Goal: Transaction & Acquisition: Purchase product/service

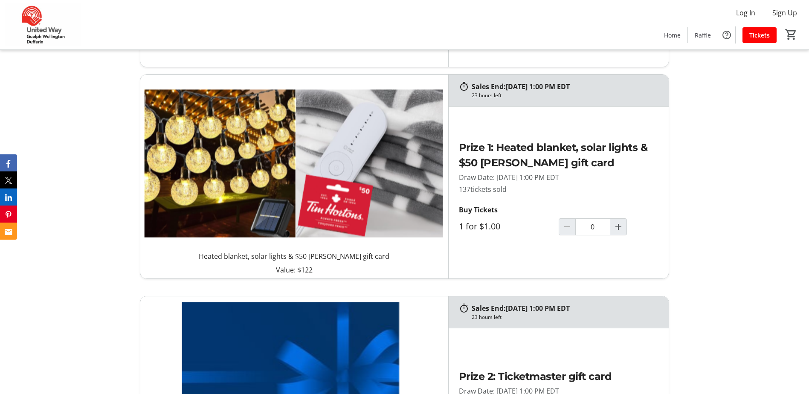
scroll to position [683, 0]
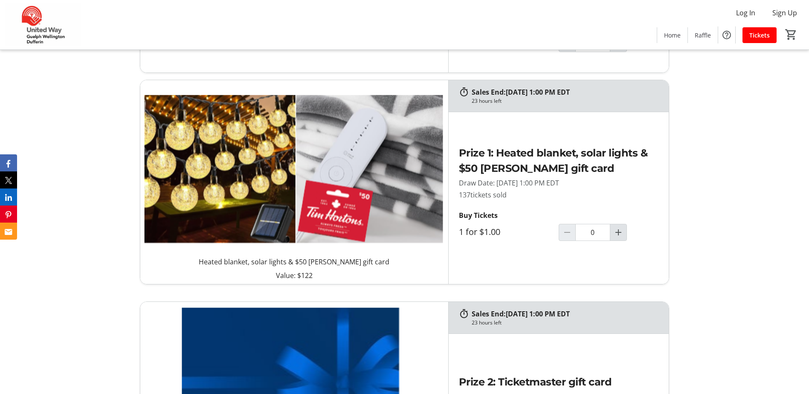
click at [617, 238] on span "Increment by one" at bounding box center [619, 232] width 16 height 16
click at [617, 235] on mat-icon "Increment by one" at bounding box center [618, 232] width 10 height 10
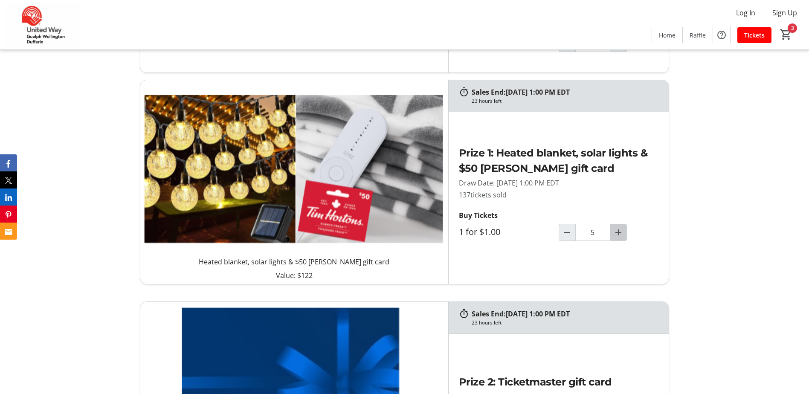
click at [617, 235] on mat-icon "Increment by one" at bounding box center [618, 232] width 10 height 10
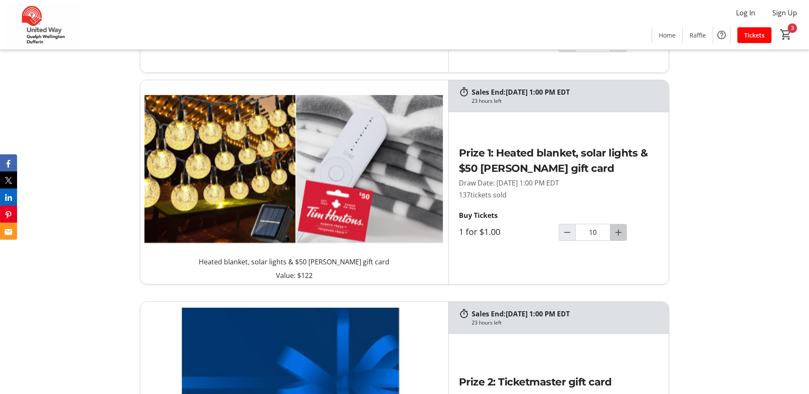
click at [617, 235] on mat-icon "Increment by one" at bounding box center [618, 232] width 10 height 10
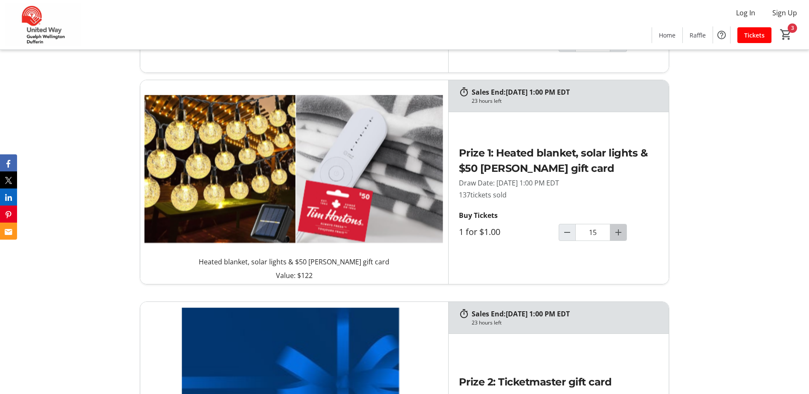
click at [617, 235] on mat-icon "Increment by one" at bounding box center [618, 232] width 10 height 10
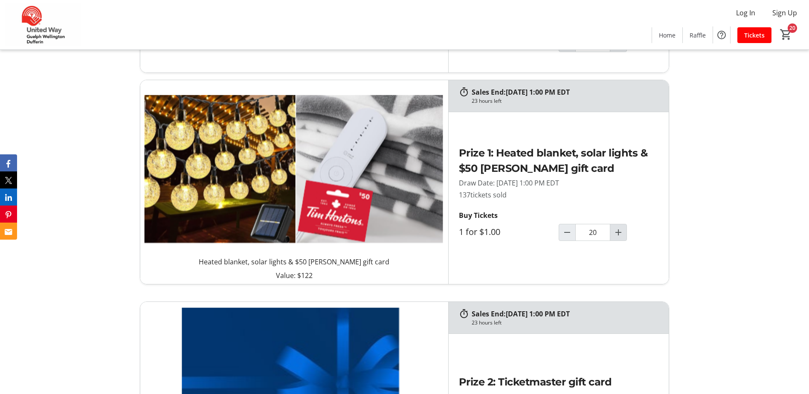
click at [617, 235] on mat-icon "Increment by one" at bounding box center [618, 232] width 10 height 10
click at [618, 235] on mat-icon "Increment by one" at bounding box center [618, 232] width 10 height 10
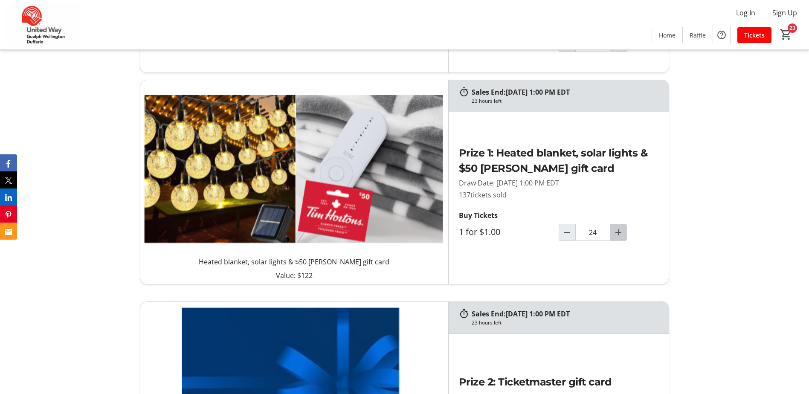
type input "25"
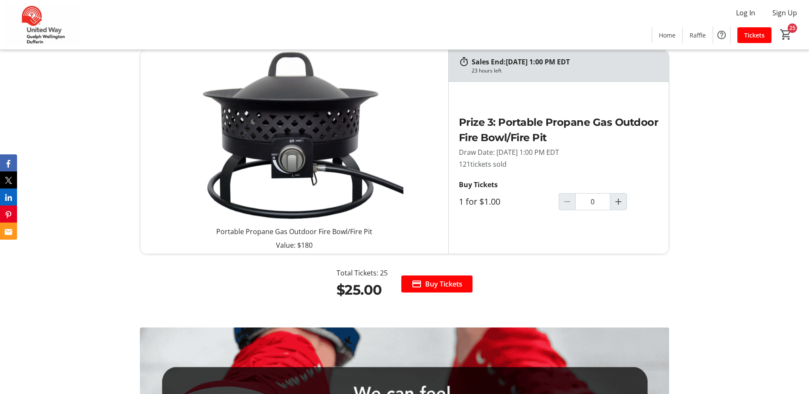
scroll to position [1195, 0]
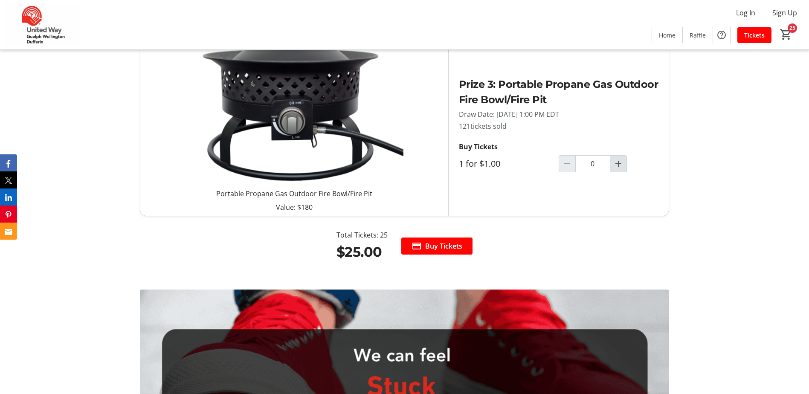
click at [619, 165] on mat-icon "Increment by one" at bounding box center [618, 164] width 10 height 10
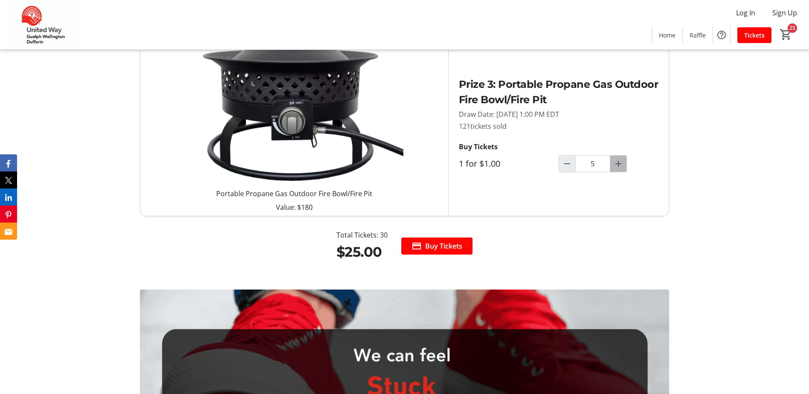
click at [619, 165] on mat-icon "Increment by one" at bounding box center [618, 164] width 10 height 10
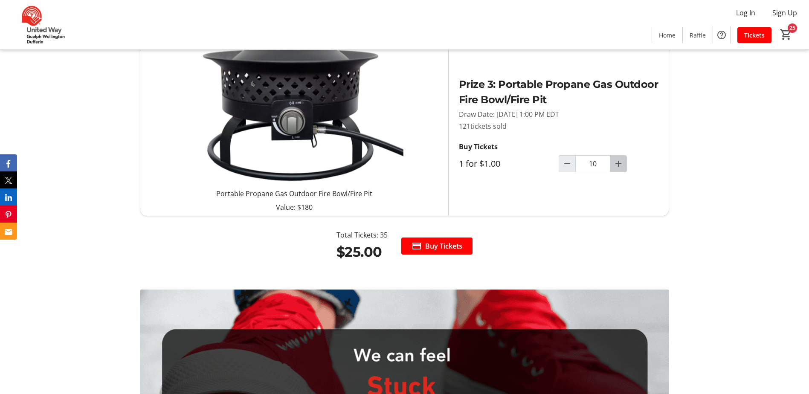
click at [619, 165] on mat-icon "Increment by one" at bounding box center [618, 164] width 10 height 10
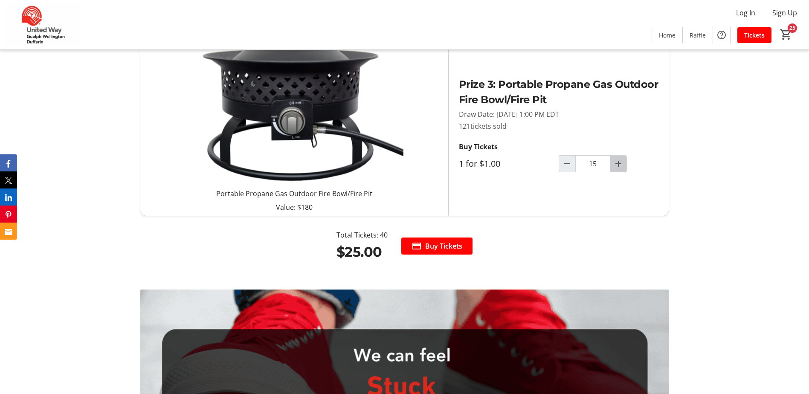
click at [619, 165] on mat-icon "Increment by one" at bounding box center [618, 164] width 10 height 10
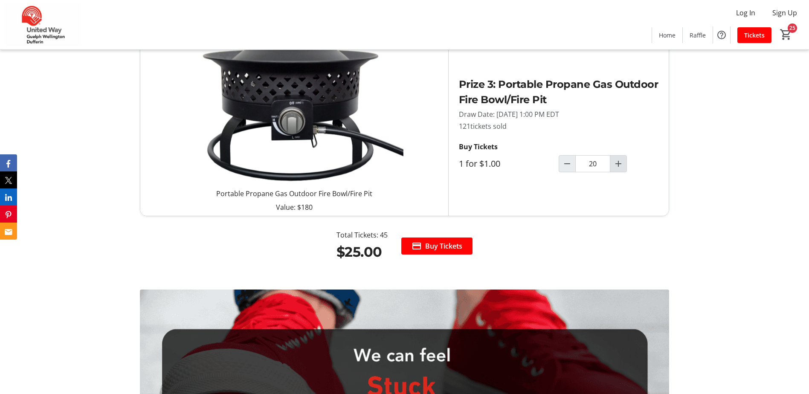
type input "20"
click at [444, 248] on span "Buy Tickets" at bounding box center [443, 246] width 37 height 10
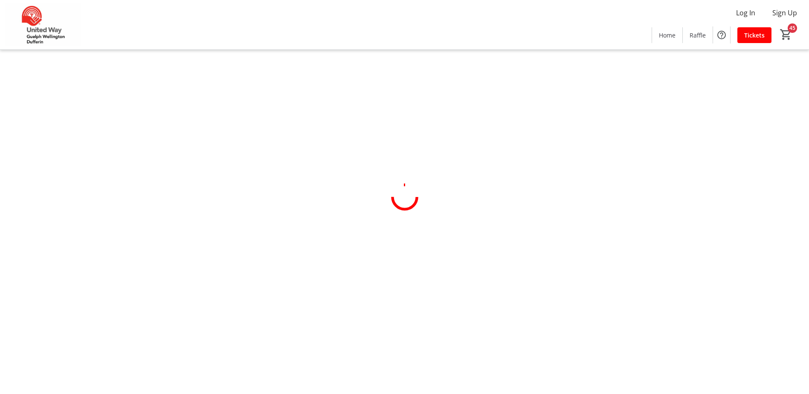
select select "CA"
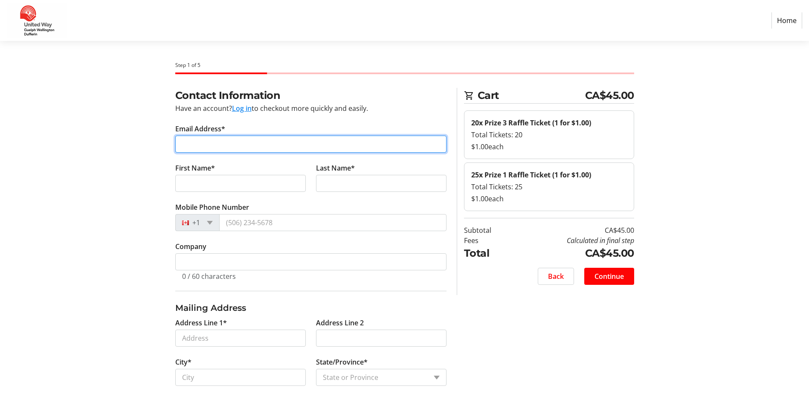
click at [209, 147] on input "Email Address*" at bounding box center [310, 144] width 271 height 17
type input "[EMAIL_ADDRESS][DOMAIN_NAME]"
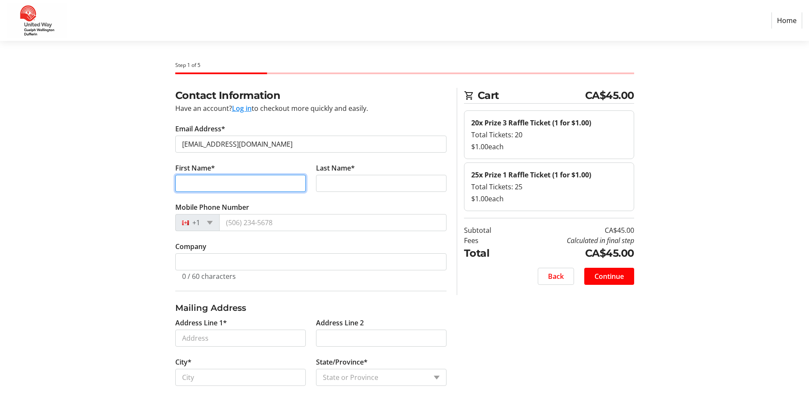
type input "[PERSON_NAME]"
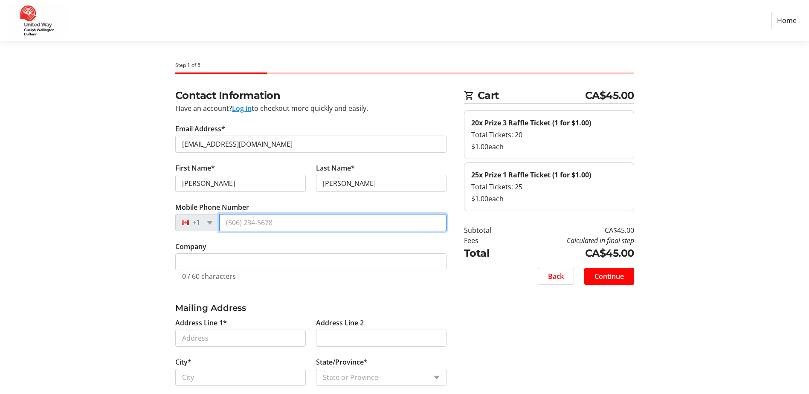
type input "[PHONE_NUMBER]"
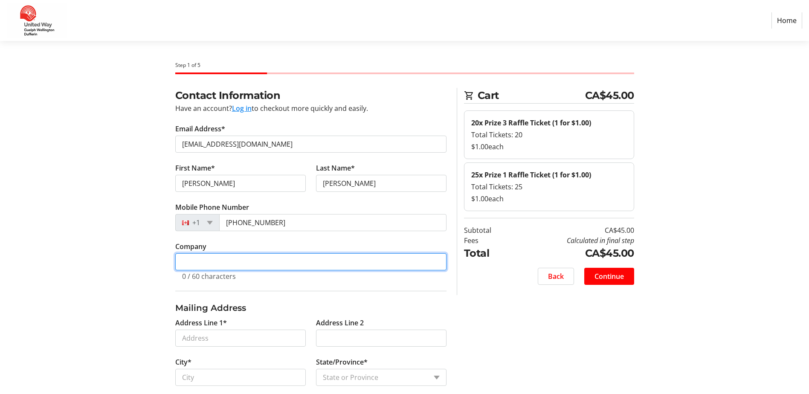
type input "County of [GEOGRAPHIC_DATA]"
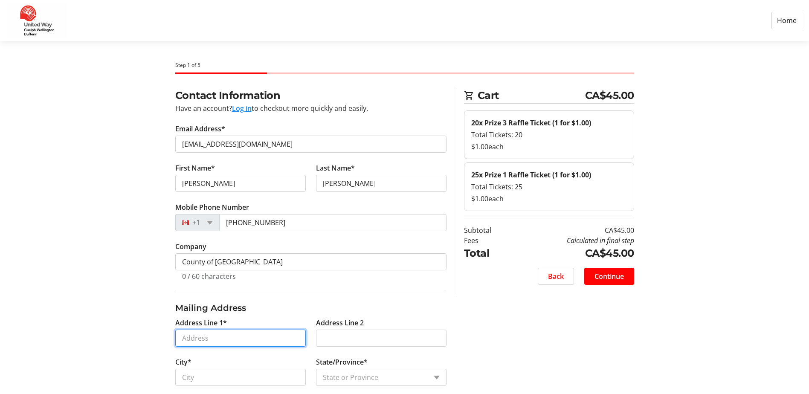
type input "[STREET_ADDRESS]"
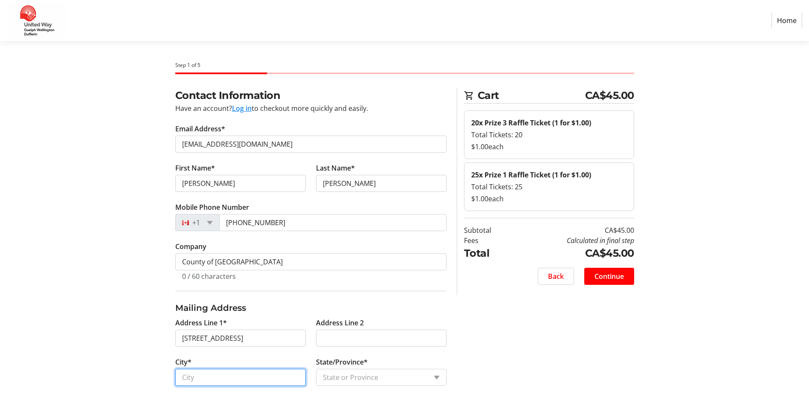
type input "Guelph"
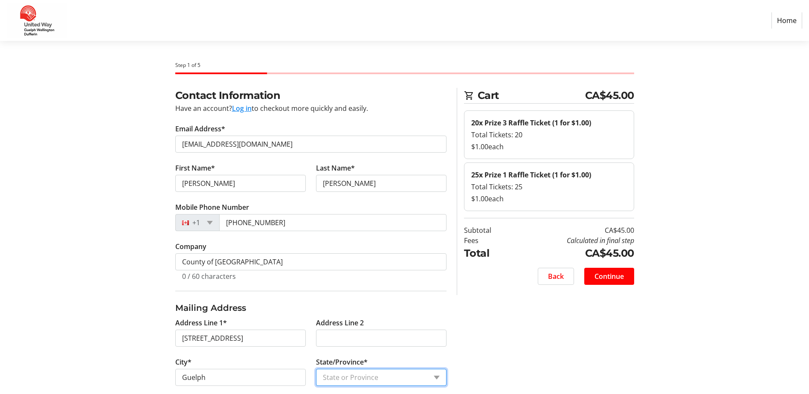
select select "ON"
type input "N1E 0P4"
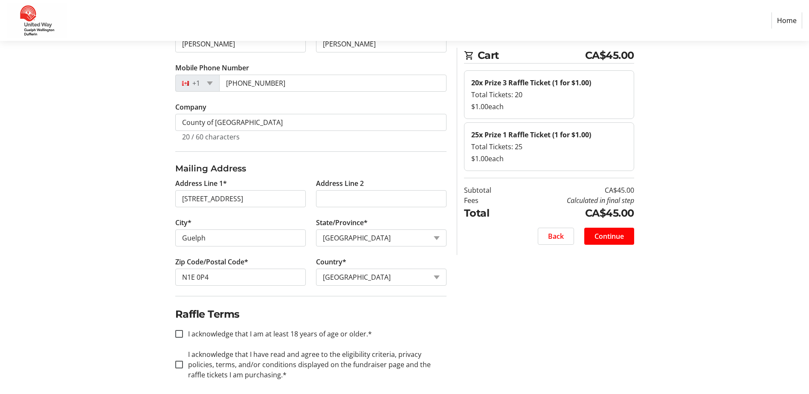
scroll to position [146, 0]
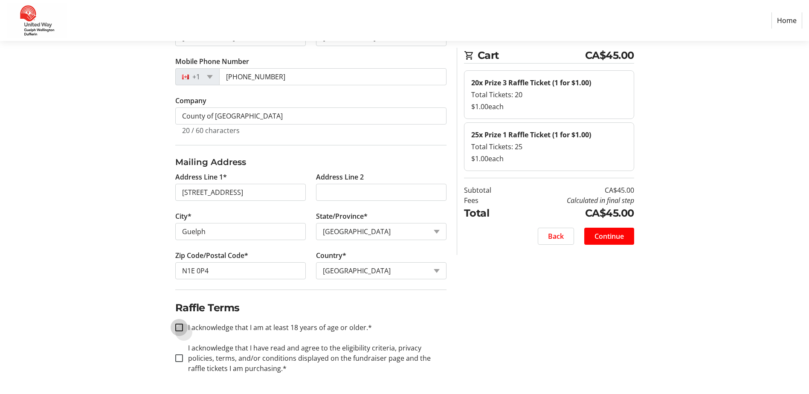
click at [183, 329] on input "I acknowledge that I am at least 18 years of age or older.*" at bounding box center [179, 328] width 8 height 8
checkbox input "true"
click at [174, 358] on div at bounding box center [179, 358] width 20 height 20
checkbox input "true"
click at [619, 235] on span "Continue" at bounding box center [609, 236] width 29 height 10
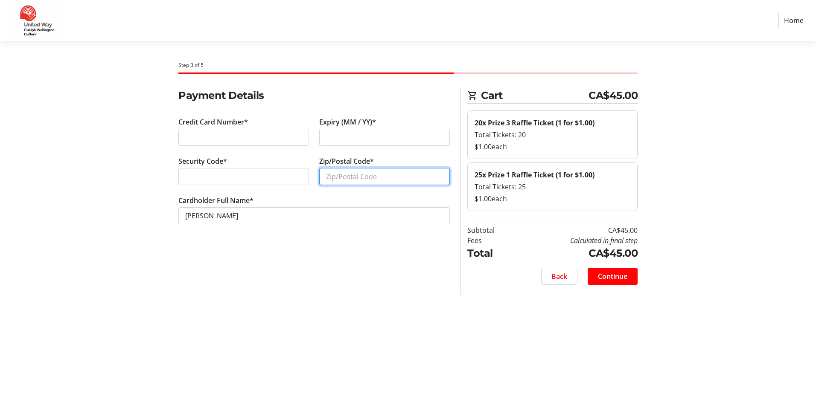
click at [344, 183] on input "Zip/Postal Code*" at bounding box center [384, 176] width 131 height 17
type input "N1E 0P4"
click at [616, 279] on span "Continue" at bounding box center [612, 276] width 29 height 10
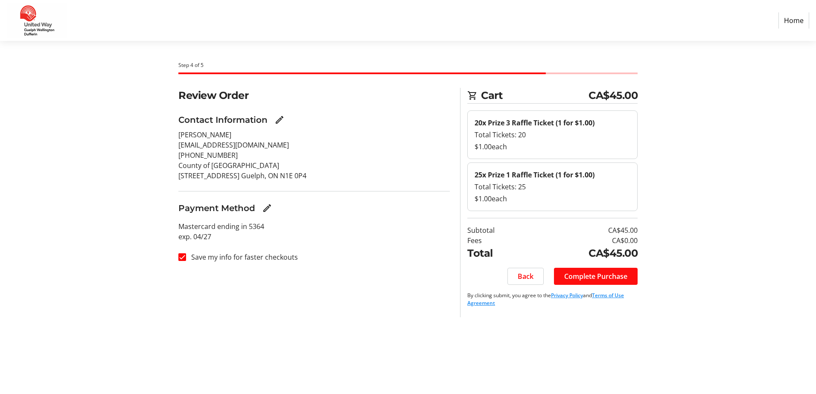
click at [619, 278] on span "Complete Purchase" at bounding box center [595, 276] width 63 height 10
